Goal: Transaction & Acquisition: Obtain resource

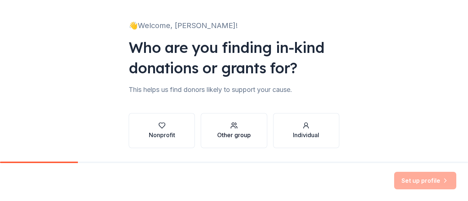
scroll to position [60, 0]
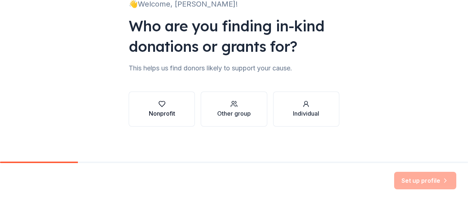
click at [160, 118] on button "Nonprofit" at bounding box center [162, 109] width 66 height 35
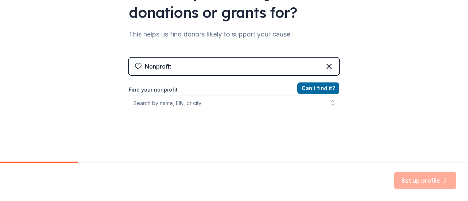
scroll to position [133, 0]
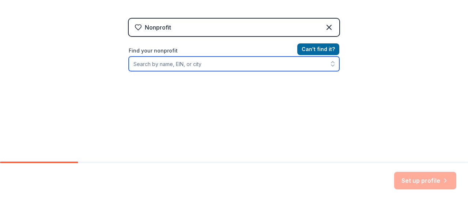
click at [174, 65] on input "Find your nonprofit" at bounding box center [234, 64] width 211 height 15
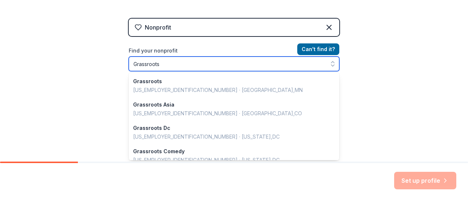
scroll to position [516, 0]
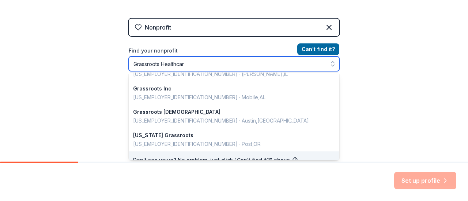
type input "Grassroots Healthcare"
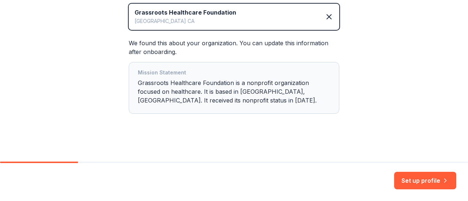
scroll to position [176, 0]
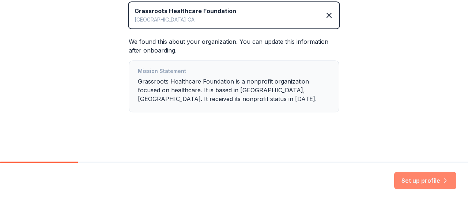
click at [418, 180] on button "Set up profile" at bounding box center [425, 181] width 62 height 18
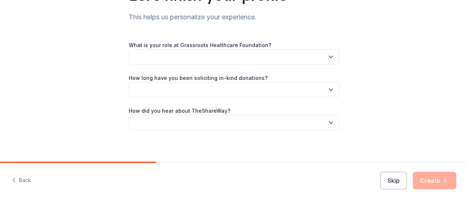
scroll to position [77, 0]
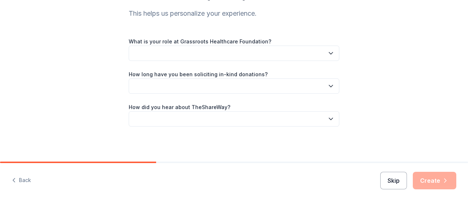
click at [395, 184] on button "Skip" at bounding box center [393, 181] width 27 height 18
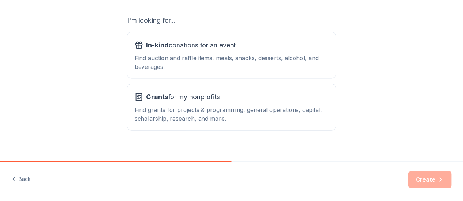
scroll to position [133, 0]
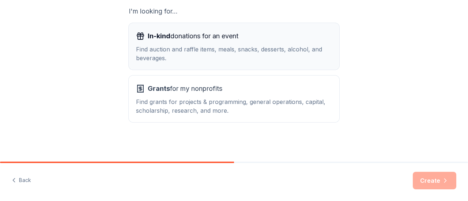
click at [191, 55] on div "Find auction and raffle items, meals, snacks, desserts, alcohol, and beverages." at bounding box center [234, 54] width 196 height 18
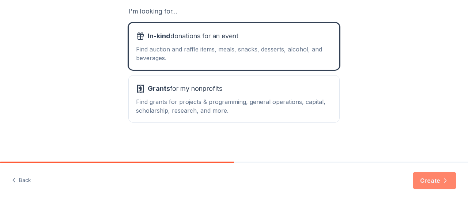
click at [431, 187] on button "Create" at bounding box center [435, 181] width 44 height 18
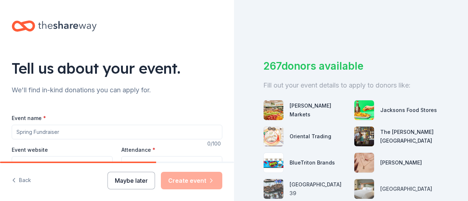
click at [128, 180] on button "Maybe later" at bounding box center [131, 181] width 48 height 18
click at [134, 179] on button "Maybe later" at bounding box center [131, 181] width 48 height 18
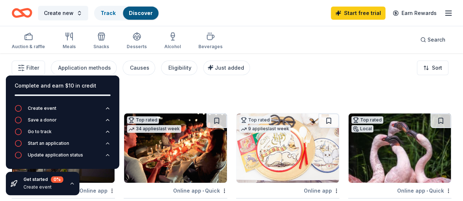
click at [370, 69] on div "Filter Application methods Causes Eligibility Just added Sort" at bounding box center [231, 67] width 463 height 29
click at [61, 89] on div "Complete and earn $10 in credit" at bounding box center [63, 86] width 96 height 9
click at [71, 185] on icon "button" at bounding box center [72, 184] width 6 height 6
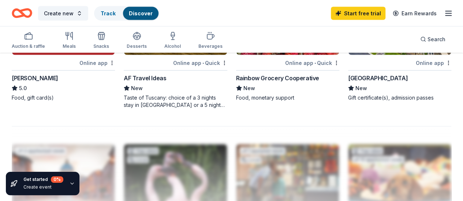
scroll to position [695, 0]
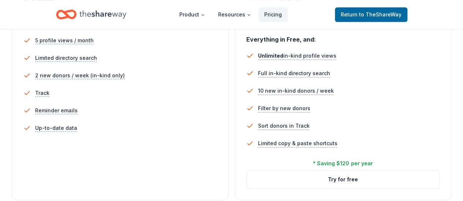
scroll to position [329, 0]
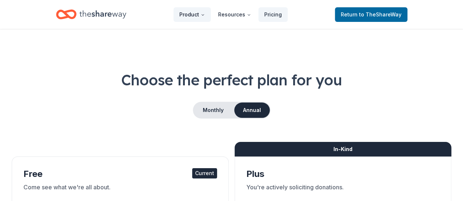
click at [193, 19] on button "Product" at bounding box center [191, 14] width 37 height 15
click at [193, 18] on button "Product" at bounding box center [191, 14] width 37 height 15
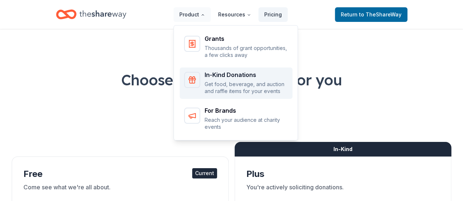
click at [240, 84] on p "Get food, beverage, and auction and raffle items for your events" at bounding box center [245, 88] width 83 height 14
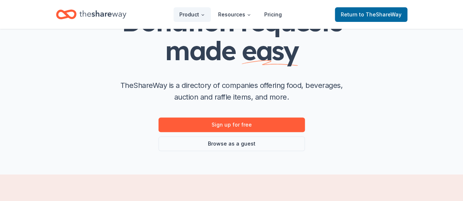
scroll to position [110, 0]
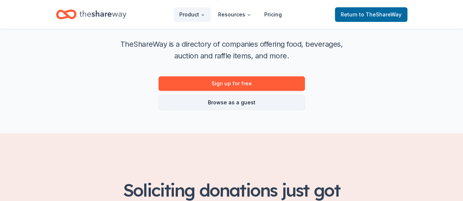
click at [238, 95] on link "Browse as a guest" at bounding box center [231, 102] width 146 height 15
click at [242, 103] on link "Browse as a guest" at bounding box center [231, 102] width 146 height 15
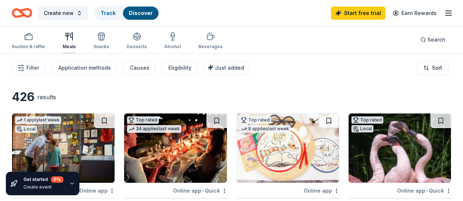
click at [74, 42] on div "Meals" at bounding box center [69, 41] width 13 height 18
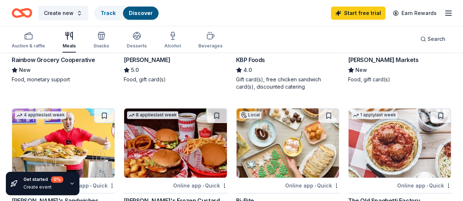
scroll to position [183, 0]
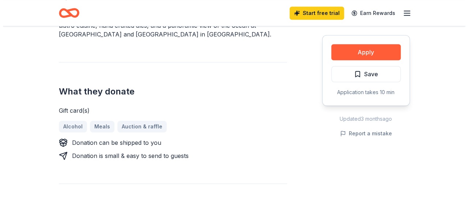
scroll to position [256, 0]
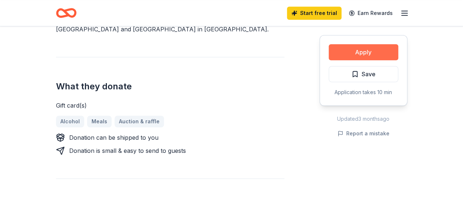
click at [366, 52] on button "Apply" at bounding box center [362, 52] width 69 height 16
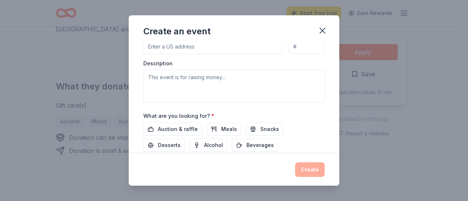
scroll to position [219, 0]
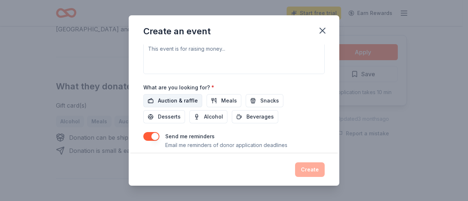
click at [189, 99] on span "Auction & raffle" at bounding box center [178, 101] width 40 height 9
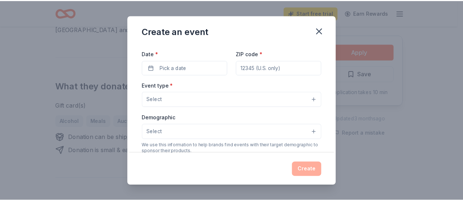
scroll to position [0, 0]
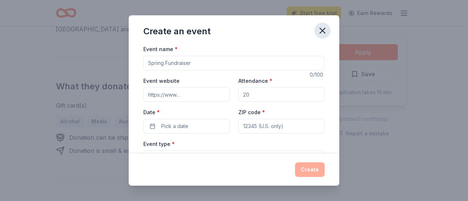
click at [326, 33] on icon "button" at bounding box center [322, 31] width 10 height 10
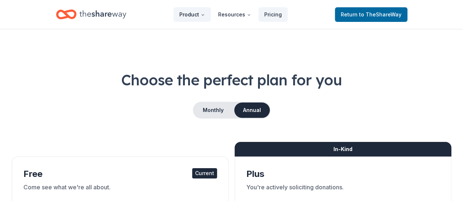
click at [197, 16] on button "Product" at bounding box center [191, 14] width 37 height 15
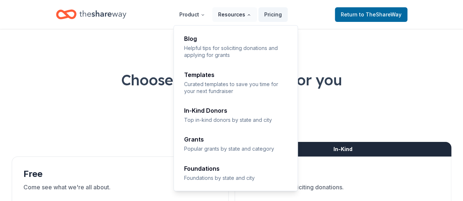
click at [236, 12] on button "Resources" at bounding box center [234, 14] width 45 height 15
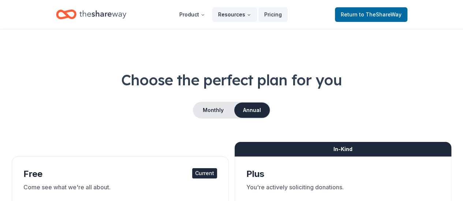
click at [236, 12] on button "Resources" at bounding box center [234, 14] width 45 height 15
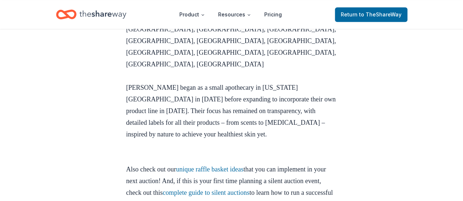
scroll to position [2925, 0]
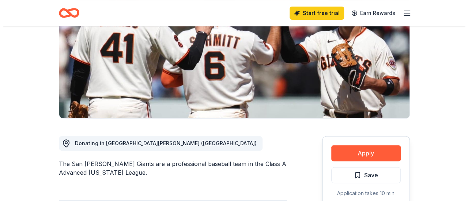
scroll to position [146, 0]
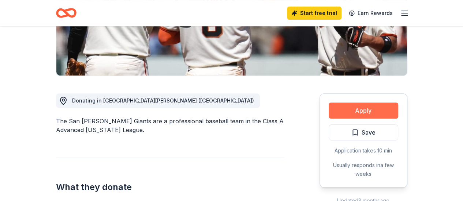
click at [373, 109] on button "Apply" at bounding box center [362, 111] width 69 height 16
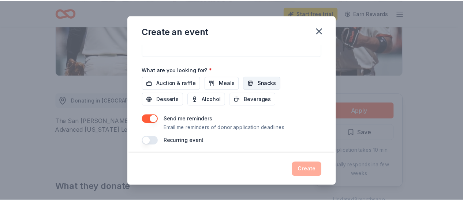
scroll to position [238, 0]
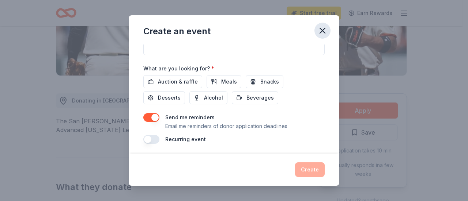
click at [325, 27] on icon "button" at bounding box center [322, 31] width 10 height 10
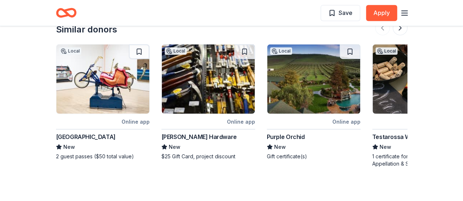
scroll to position [878, 0]
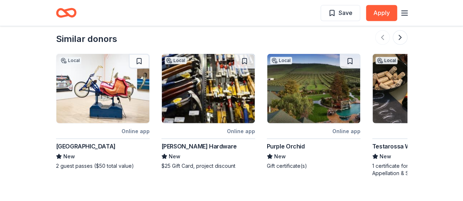
click at [295, 93] on img at bounding box center [313, 88] width 93 height 69
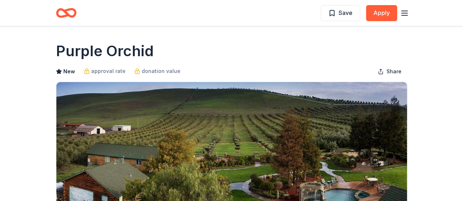
drag, startPoint x: 59, startPoint y: 50, endPoint x: 167, endPoint y: 52, distance: 109.0
click at [171, 52] on div "Purple Orchid" at bounding box center [231, 51] width 351 height 20
click at [111, 48] on h1 "Purple Orchid" at bounding box center [105, 51] width 98 height 20
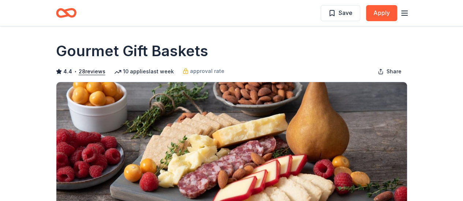
drag, startPoint x: 52, startPoint y: 47, endPoint x: 191, endPoint y: 49, distance: 139.3
click at [120, 50] on h1 "Gourmet Gift Baskets" at bounding box center [132, 51] width 152 height 20
drag, startPoint x: 60, startPoint y: 53, endPoint x: 186, endPoint y: 54, distance: 125.4
click at [211, 57] on div "Gourmet Gift Baskets" at bounding box center [231, 51] width 351 height 20
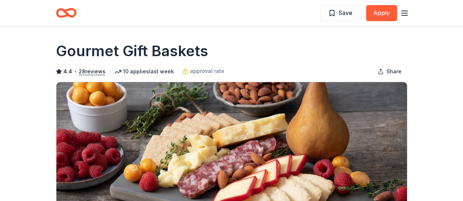
click at [173, 54] on h1 "Gourmet Gift Baskets" at bounding box center [132, 51] width 152 height 20
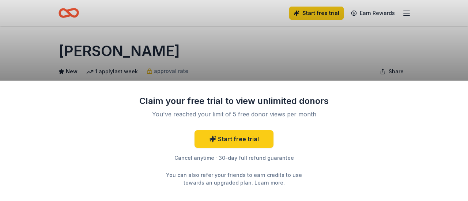
drag, startPoint x: 61, startPoint y: 50, endPoint x: 121, endPoint y: 49, distance: 60.0
click at [121, 49] on div "Claim your free trial to view unlimited donors You've reached your limit of 5 f…" at bounding box center [234, 100] width 468 height 201
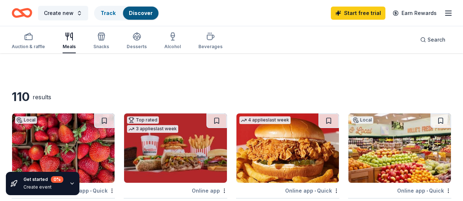
scroll to position [183, 0]
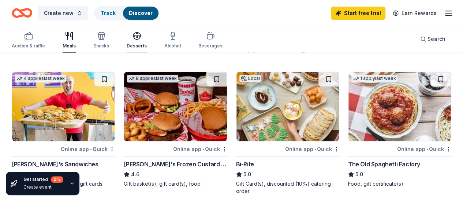
click at [144, 44] on div "Desserts" at bounding box center [137, 46] width 20 height 6
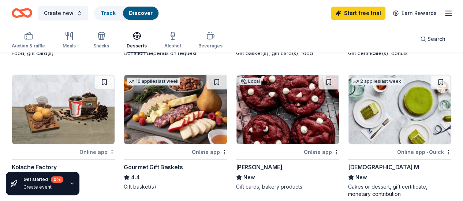
scroll to position [183, 0]
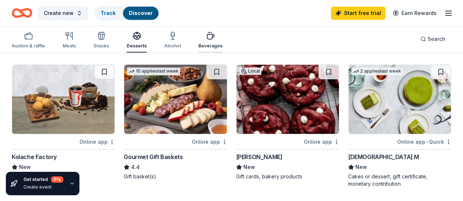
click at [215, 46] on div "Beverages" at bounding box center [210, 46] width 24 height 6
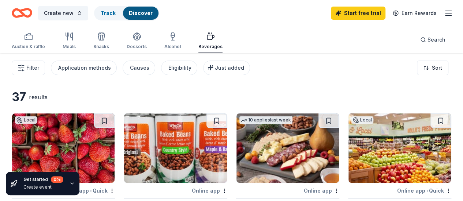
scroll to position [37, 0]
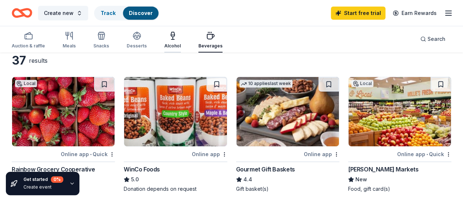
click at [177, 43] on div "Alcohol" at bounding box center [172, 46] width 16 height 6
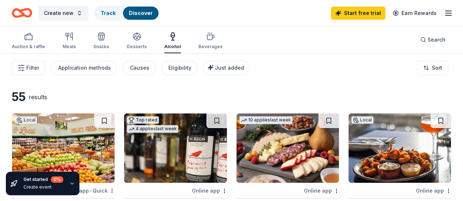
scroll to position [37, 0]
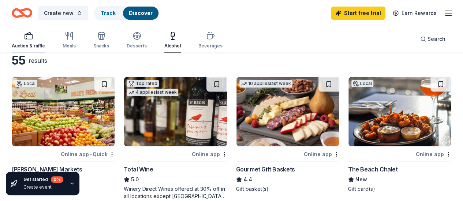
click at [39, 45] on div "Auction & raffle" at bounding box center [28, 46] width 33 height 6
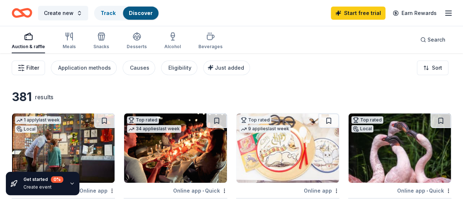
click at [38, 73] on button "Filter" at bounding box center [28, 68] width 33 height 15
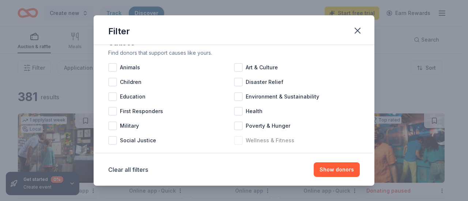
scroll to position [37, 0]
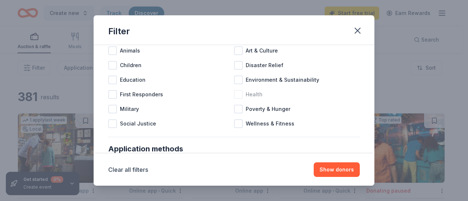
click at [246, 98] on span "Health" at bounding box center [254, 94] width 17 height 9
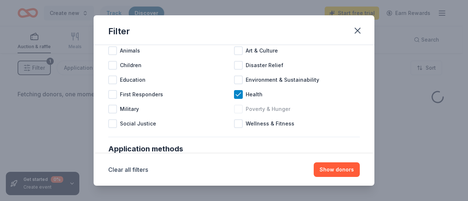
click at [267, 109] on span "Poverty & Hunger" at bounding box center [268, 109] width 45 height 9
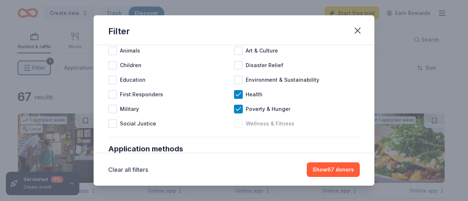
click at [278, 127] on span "Wellness & Fitness" at bounding box center [270, 124] width 49 height 9
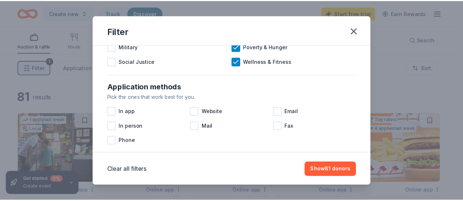
scroll to position [110, 0]
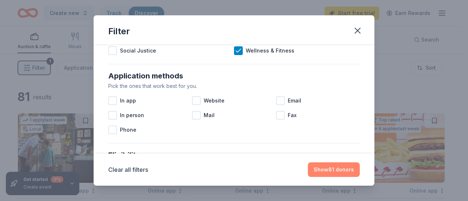
click at [332, 172] on button "Show 81 donors" at bounding box center [334, 170] width 52 height 15
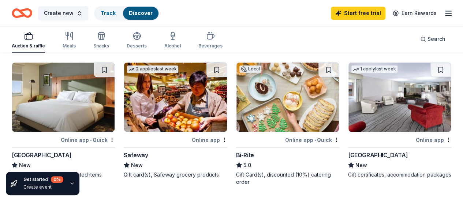
scroll to position [622, 0]
